Goal: Task Accomplishment & Management: Manage account settings

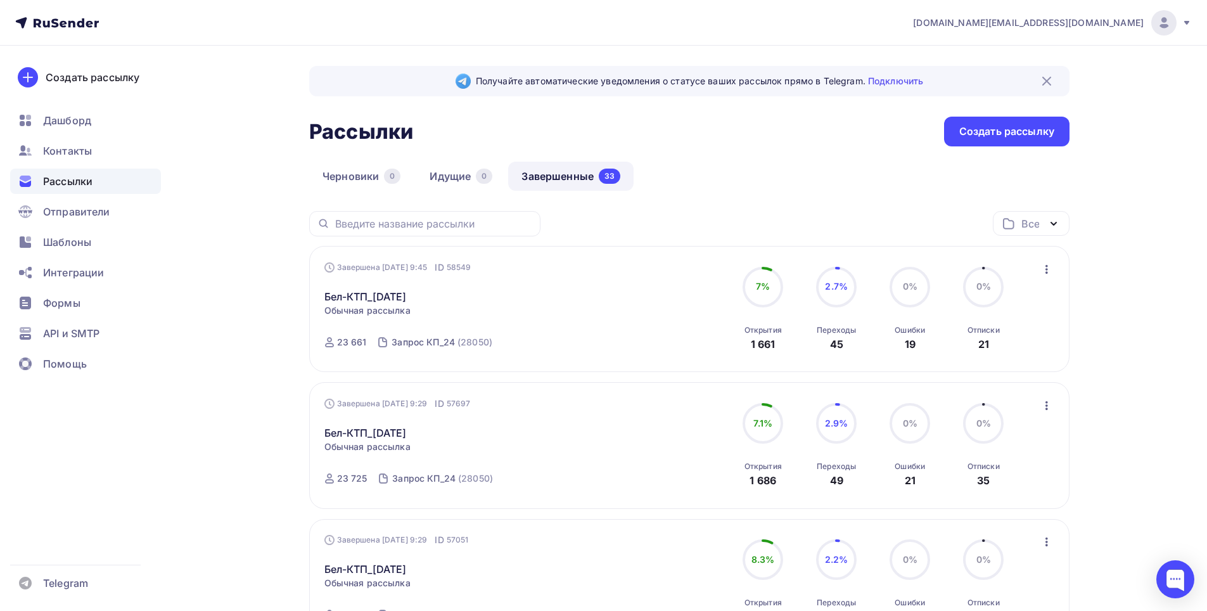
click at [1105, 24] on span "[DOMAIN_NAME][EMAIL_ADDRESS][DOMAIN_NAME]" at bounding box center [1028, 22] width 231 height 13
click at [1069, 55] on link "Аккаунт" at bounding box center [1078, 55] width 213 height 25
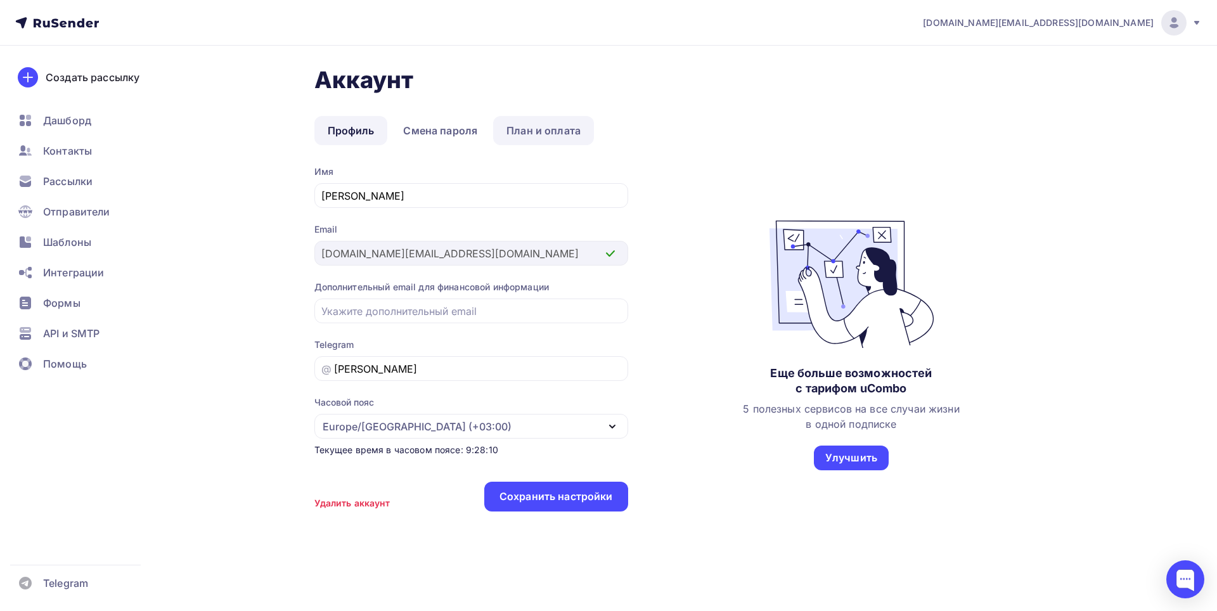
click at [530, 131] on link "План и оплата" at bounding box center [543, 130] width 101 height 29
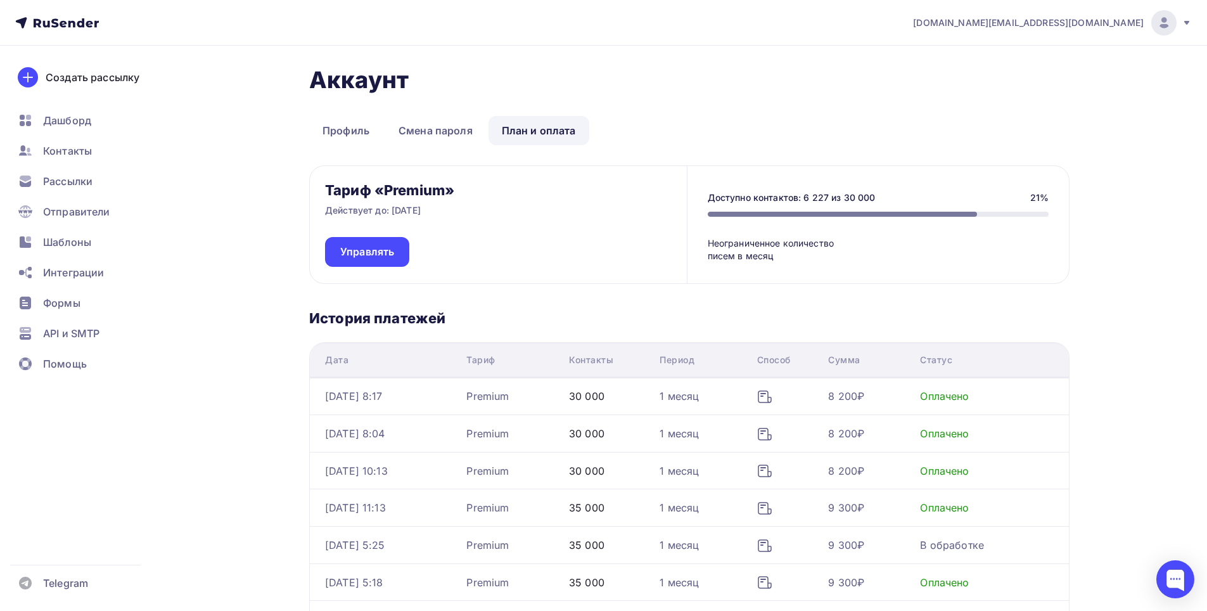
click at [907, 106] on div "Аккаунт Профиль Смена пароля План и оплата Профиль Смена пароля План и оплата Т…" at bounding box center [689, 417] width 761 height 703
click at [67, 157] on span "Контакты" at bounding box center [67, 150] width 49 height 15
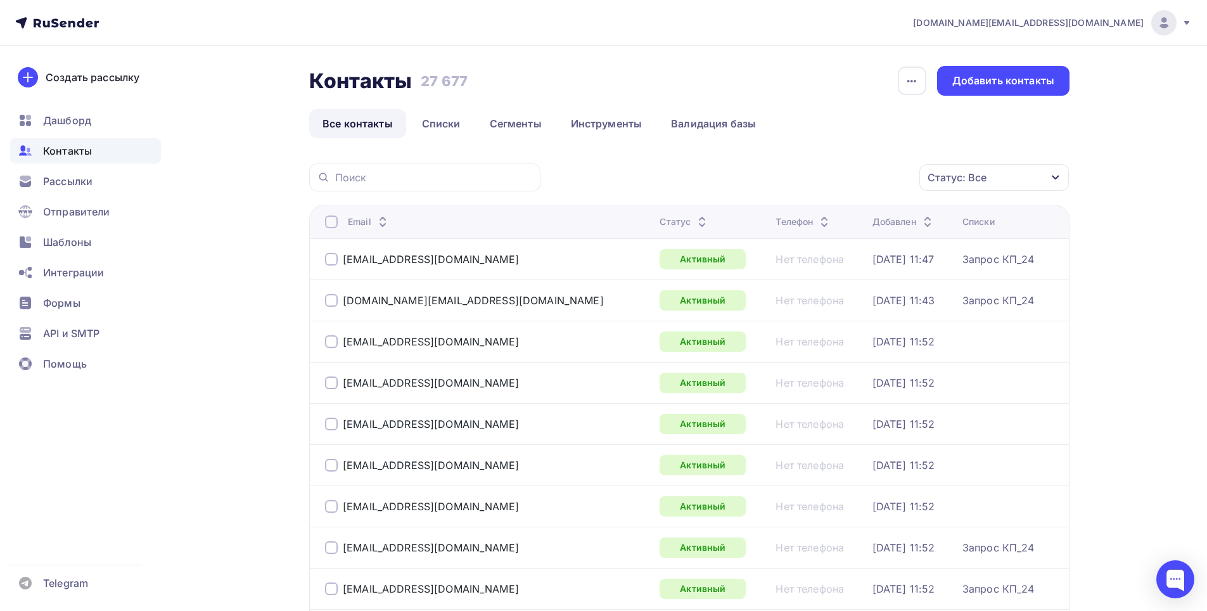
click at [944, 167] on div "Статус: Все" at bounding box center [995, 177] width 150 height 27
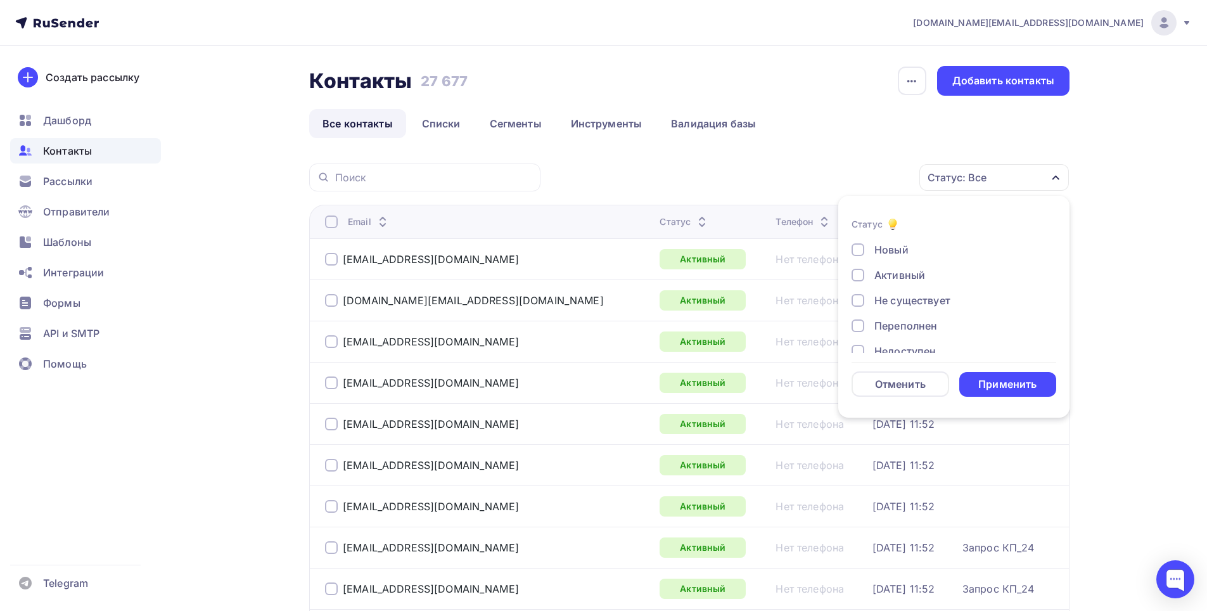
click at [874, 300] on div "Не существует" at bounding box center [947, 300] width 190 height 15
click at [885, 326] on div "Переполнен" at bounding box center [906, 325] width 63 height 15
click at [885, 349] on div "Недоступен" at bounding box center [905, 350] width 61 height 15
click at [892, 271] on div "Новый Активный Не существует Переполнен Недоступен Отписан Отписан вручную [GEO…" at bounding box center [954, 246] width 205 height 193
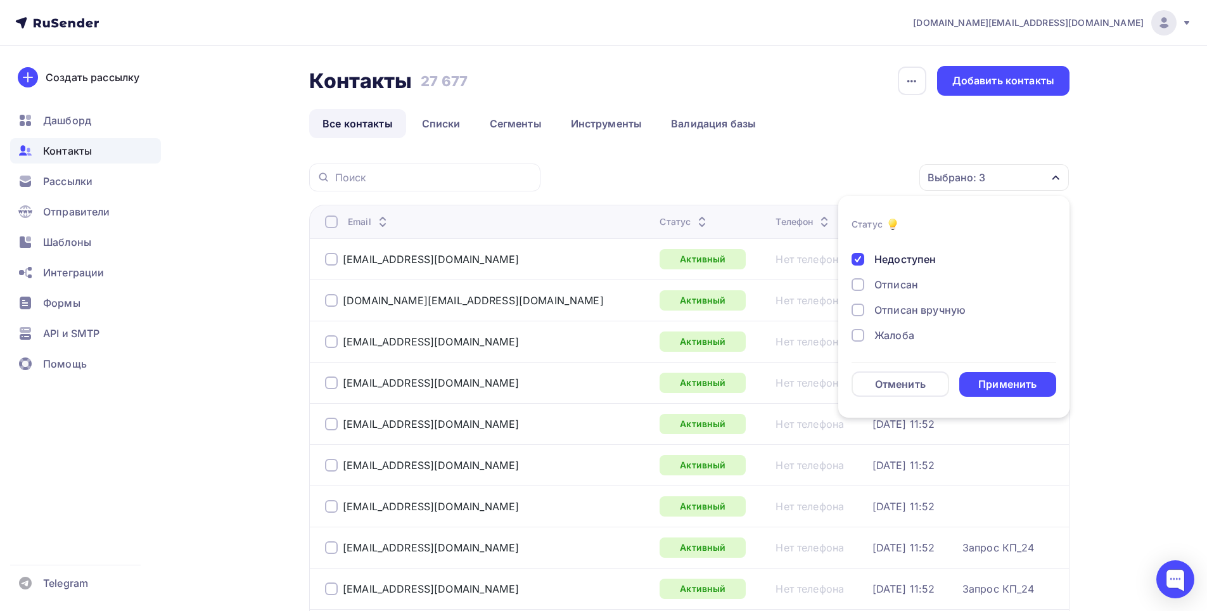
click at [894, 283] on div "Отписан" at bounding box center [897, 284] width 44 height 15
click at [894, 307] on div "Отписан вручную" at bounding box center [920, 309] width 91 height 15
click at [888, 330] on div "Жалоба" at bounding box center [895, 335] width 40 height 15
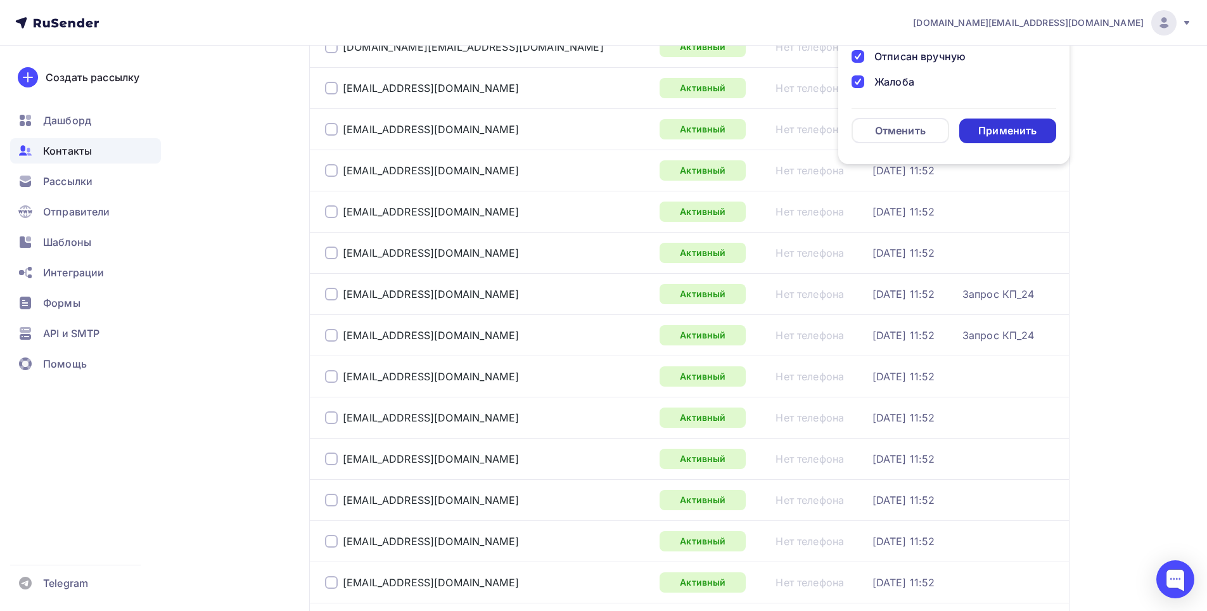
click at [1011, 119] on div "Применить" at bounding box center [1009, 131] width 98 height 25
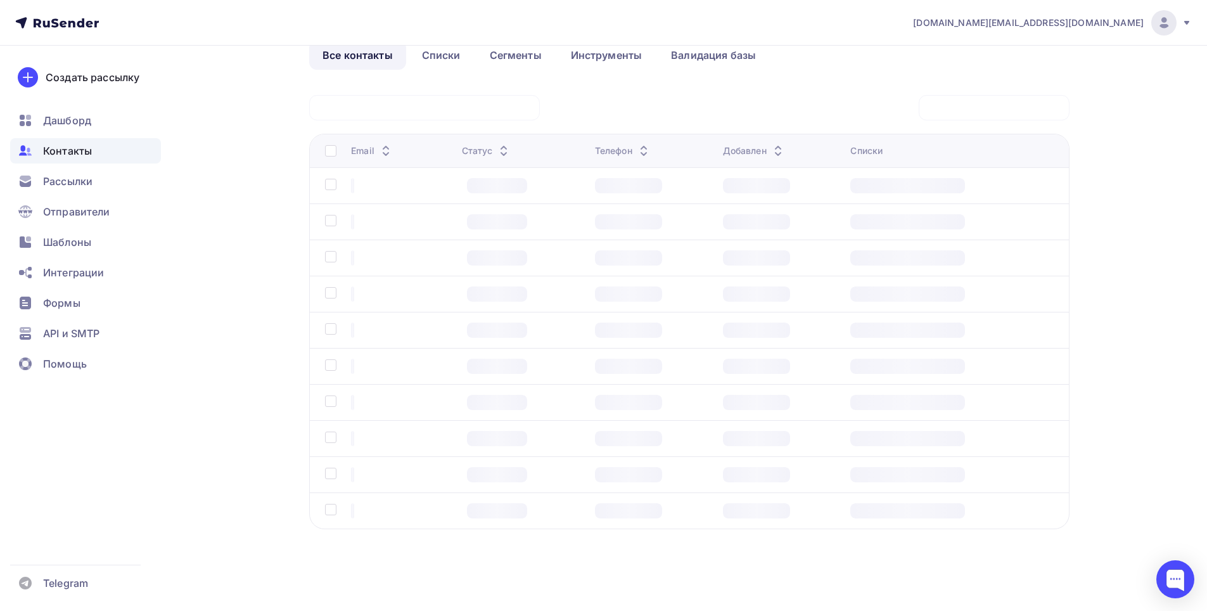
scroll to position [0, 0]
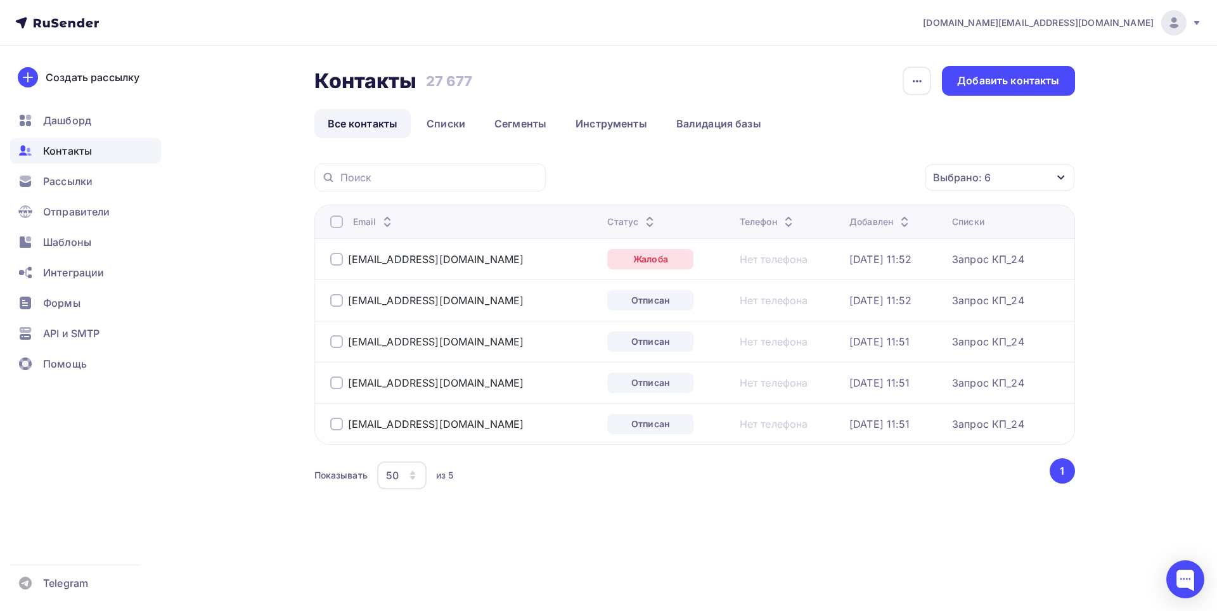
click at [339, 218] on div at bounding box center [336, 221] width 13 height 13
click at [876, 176] on div "Действие" at bounding box center [830, 177] width 167 height 25
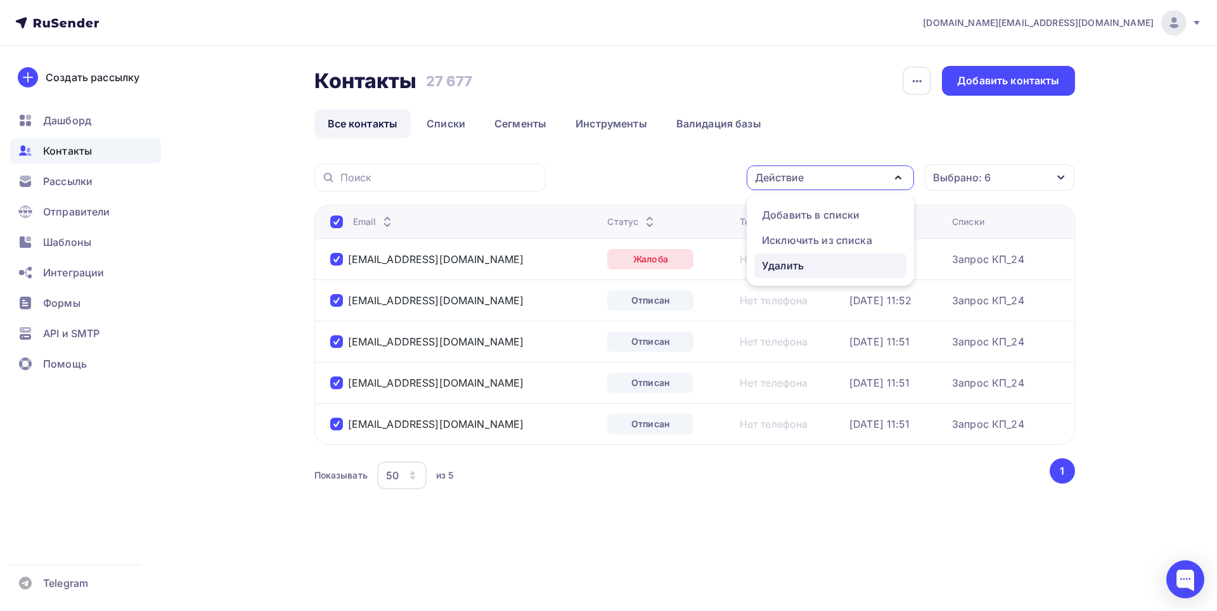
click at [804, 267] on div "Удалить" at bounding box center [783, 265] width 42 height 15
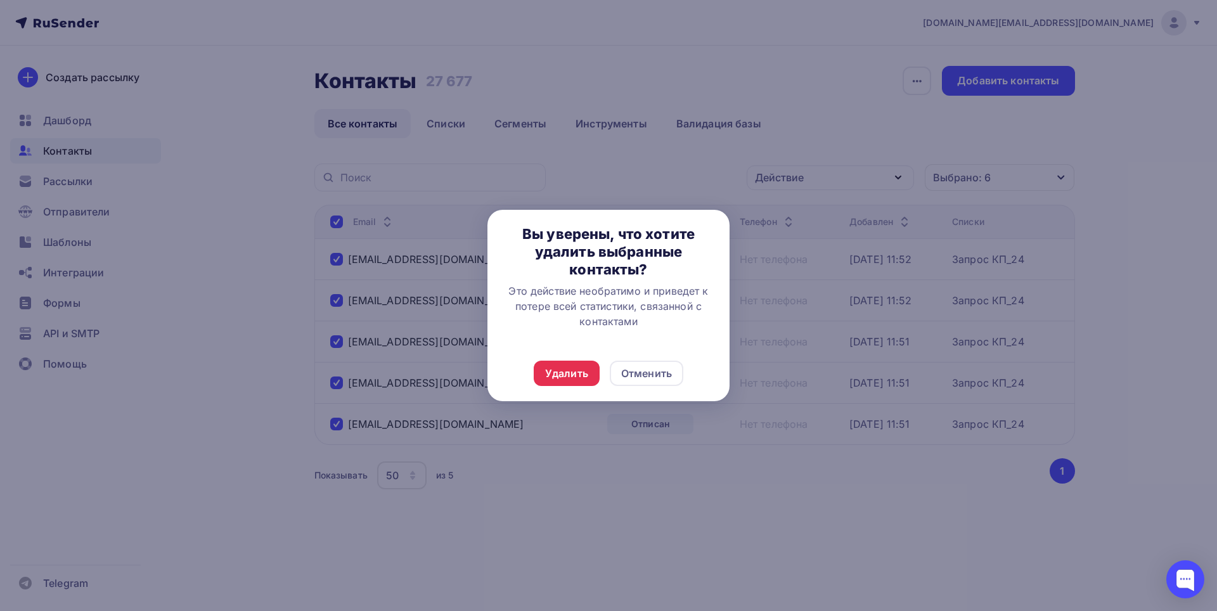
click at [555, 386] on div "Удалить Отменить" at bounding box center [608, 373] width 242 height 56
click at [558, 373] on div "Удалить" at bounding box center [566, 373] width 43 height 15
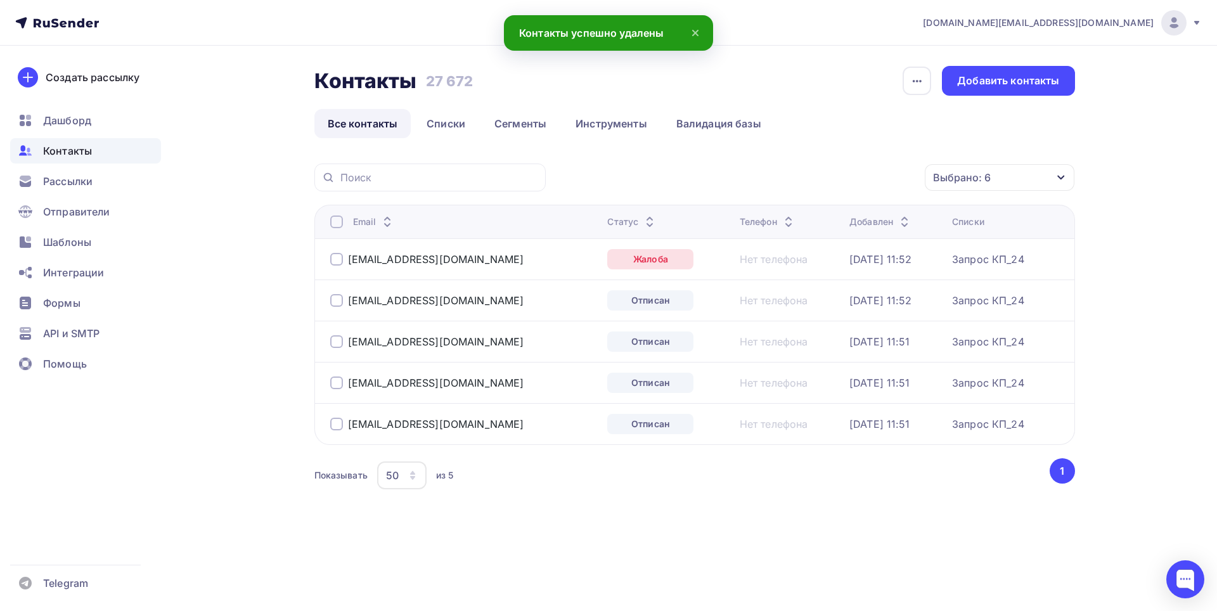
click at [333, 218] on div at bounding box center [336, 221] width 13 height 13
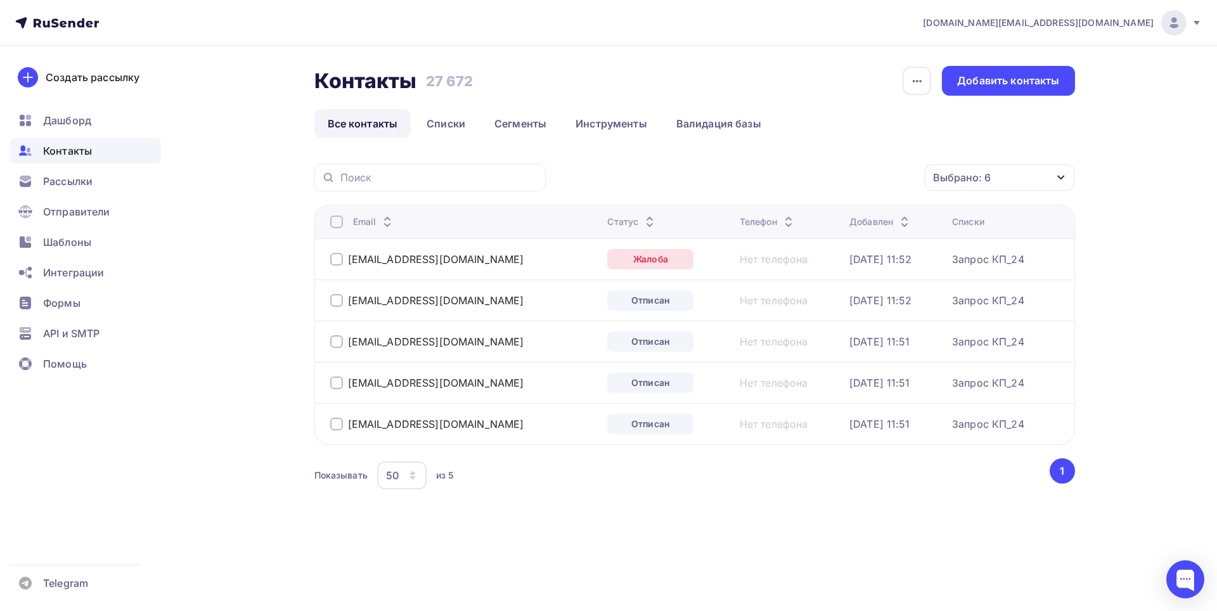
click at [998, 172] on div "Выбрано: 6" at bounding box center [1000, 177] width 150 height 27
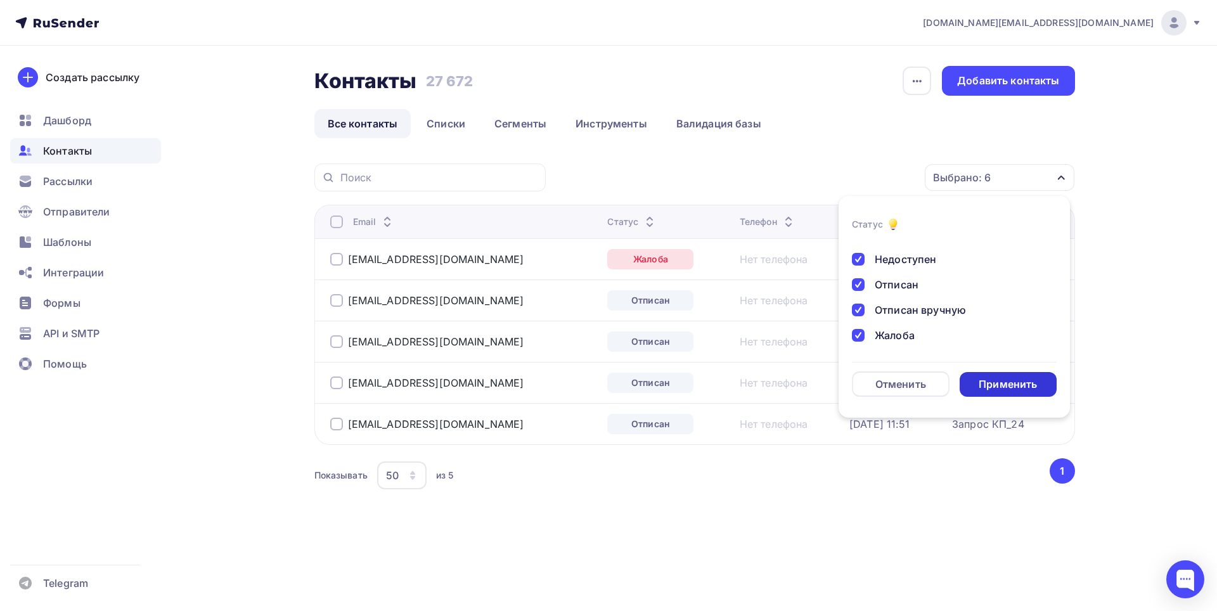
click at [987, 392] on div "Применить" at bounding box center [1009, 384] width 98 height 25
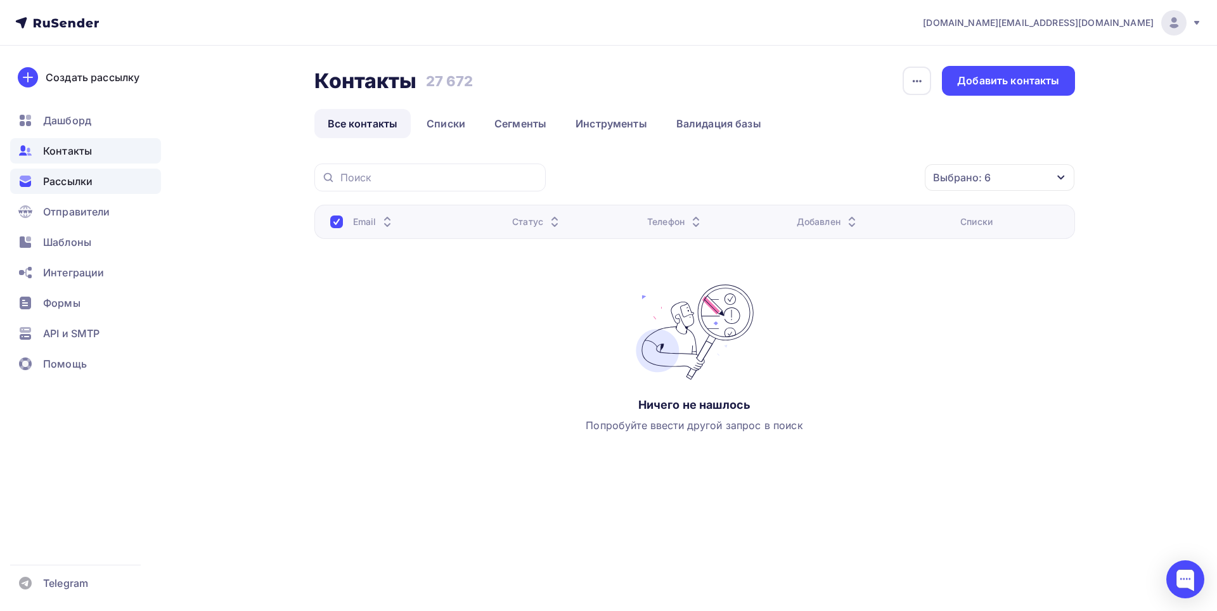
click at [60, 176] on span "Рассылки" at bounding box center [67, 181] width 49 height 15
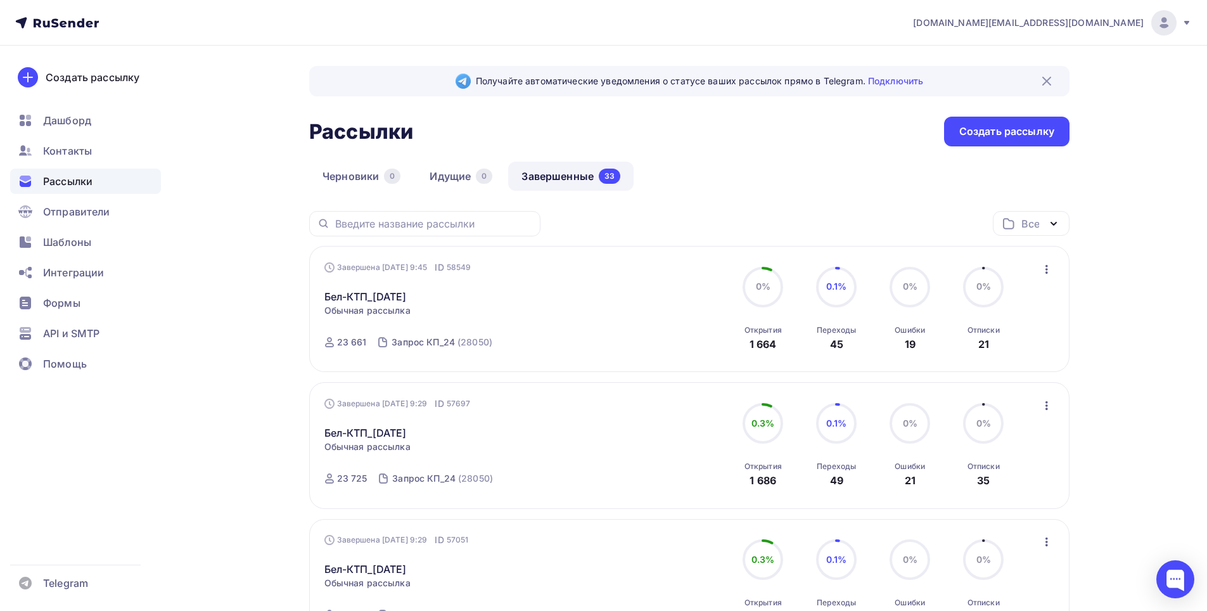
click at [553, 174] on link "Завершенные 33" at bounding box center [570, 176] width 125 height 29
